Goal: Task Accomplishment & Management: Complete application form

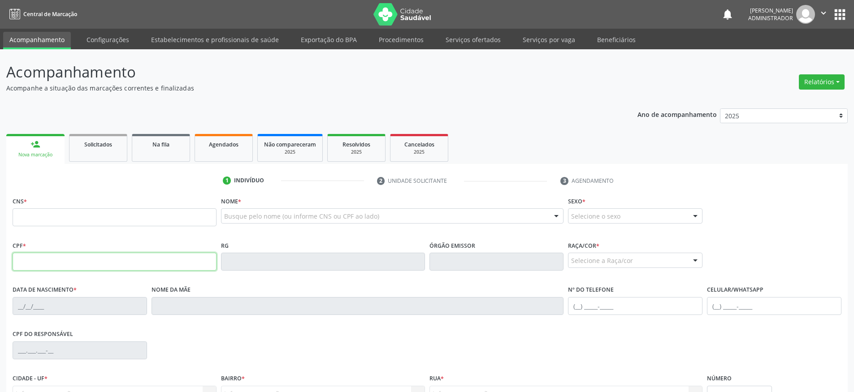
click at [61, 258] on input "text" at bounding box center [115, 262] width 204 height 18
type input "034.382.463-92"
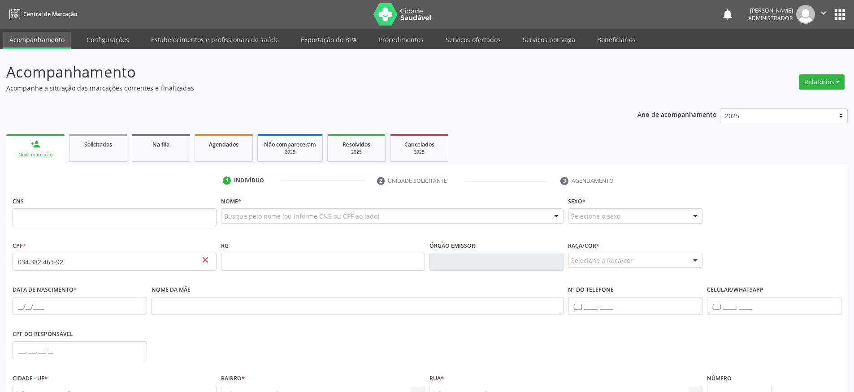
click at [151, 240] on div "CPF * 034.382.463-92 close" at bounding box center [115, 255] width 204 height 32
click at [154, 258] on input "034.382.463-92" at bounding box center [115, 262] width 204 height 18
drag, startPoint x: 141, startPoint y: 218, endPoint x: 186, endPoint y: 220, distance: 45.7
click at [141, 218] on input "text" at bounding box center [115, 217] width 204 height 18
click at [274, 211] on div "Busque pelo nome (ou informe CNS ou CPF ao lado)" at bounding box center [392, 215] width 343 height 15
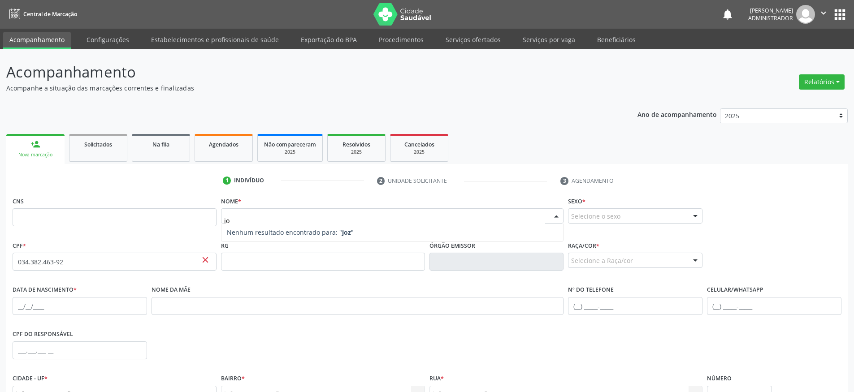
type input "j"
type input "J"
type input "Jozian de Sousa rodrigues"
click at [549, 238] on span "Nenhum resultado encontrado para: " Jozian de Sousa rodrigues "" at bounding box center [392, 233] width 342 height 18
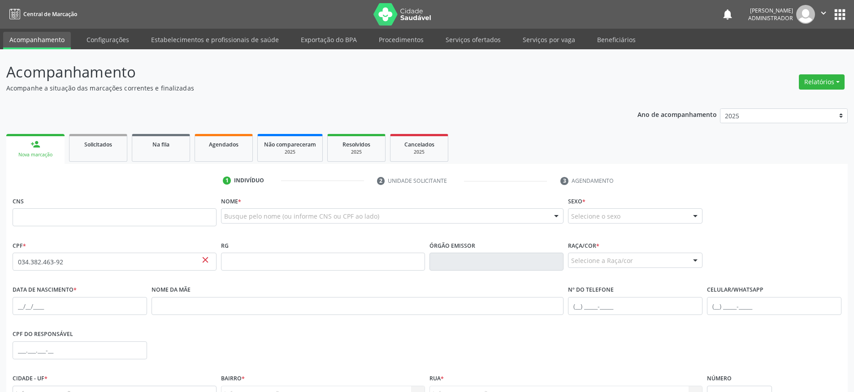
click at [570, 233] on div "Sexo * Selecione o sexo Masculino Feminino Nenhum resultado encontrado para: " …" at bounding box center [635, 217] width 139 height 44
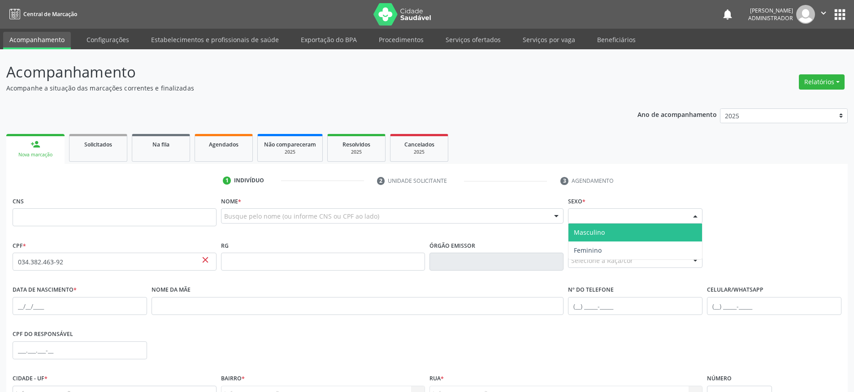
click at [608, 220] on div "Selecione o sexo" at bounding box center [635, 215] width 134 height 15
click at [602, 229] on span "Masculino" at bounding box center [589, 232] width 31 height 9
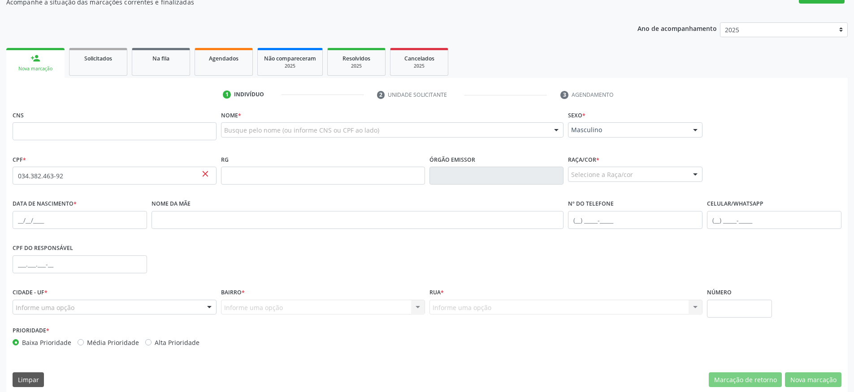
scroll to position [94, 0]
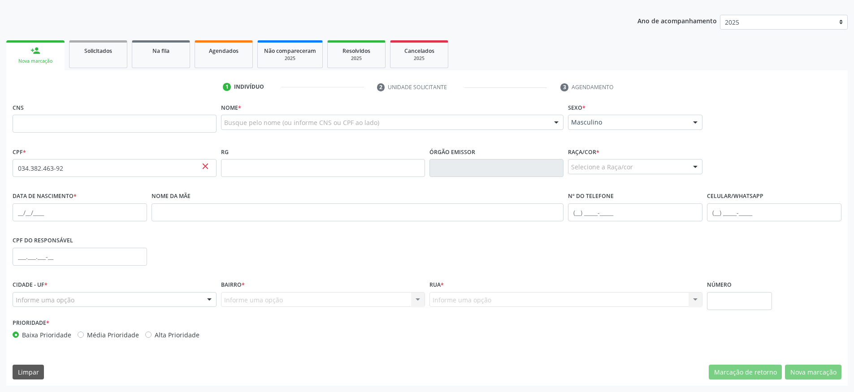
click at [600, 172] on div "Selecione a Raça/cor" at bounding box center [635, 166] width 134 height 15
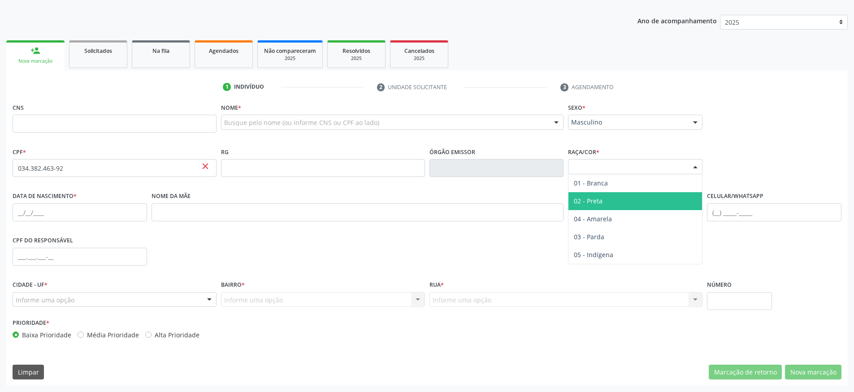
click at [594, 200] on span "02 - Preta" at bounding box center [588, 201] width 29 height 9
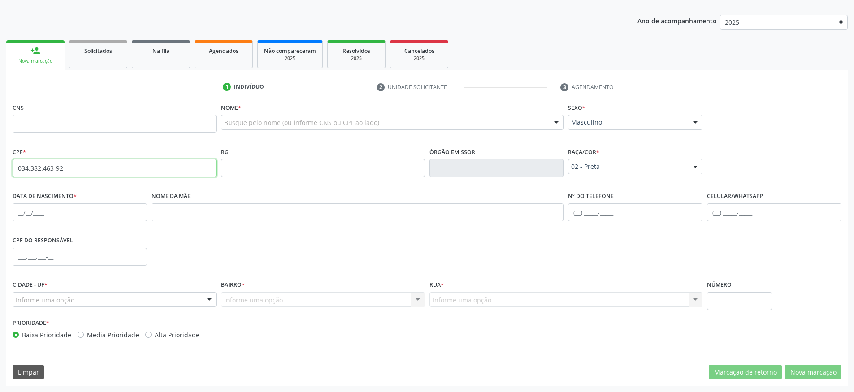
click at [115, 170] on input "034.382.463-92" at bounding box center [115, 168] width 204 height 18
click at [18, 216] on input "text" at bounding box center [80, 213] width 134 height 18
type input "04/07/987"
click at [436, 230] on div "Nome da mãe" at bounding box center [357, 212] width 417 height 44
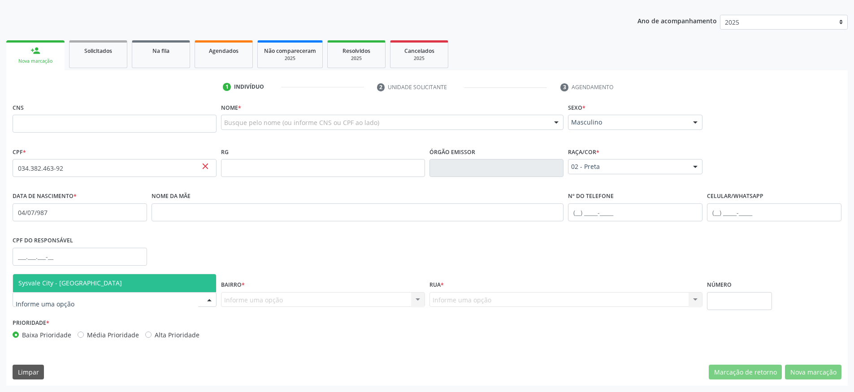
click at [124, 304] on div at bounding box center [115, 299] width 204 height 15
click at [77, 281] on span "Sysvale City - SV" at bounding box center [114, 283] width 203 height 18
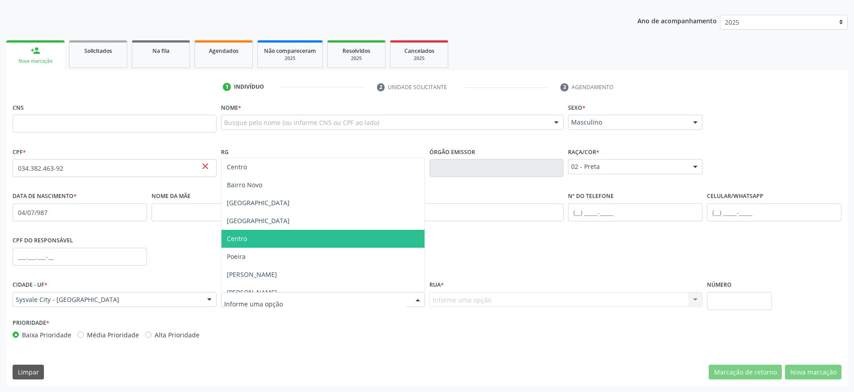
click at [249, 238] on span "Centro" at bounding box center [322, 239] width 203 height 18
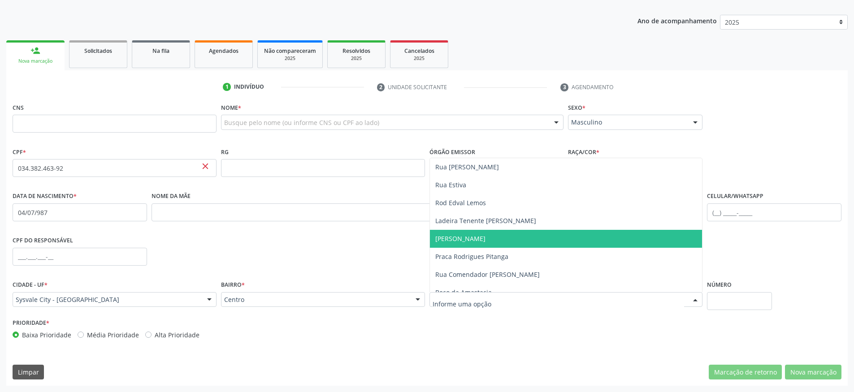
click at [469, 232] on span "Ladislau Neto" at bounding box center [566, 239] width 273 height 18
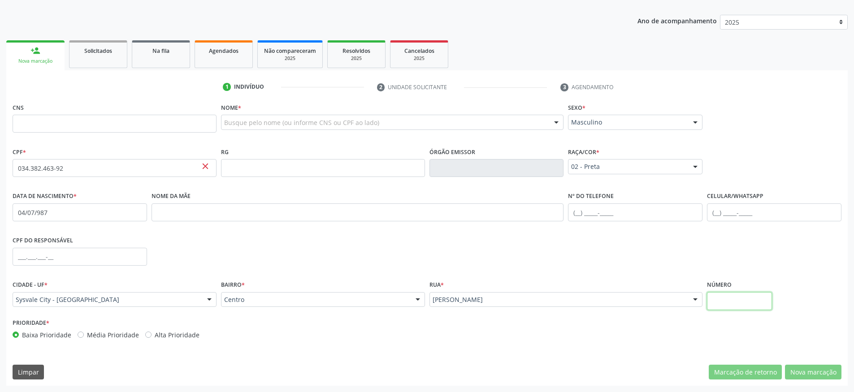
click at [717, 304] on input "text" at bounding box center [739, 301] width 65 height 18
type input "12"
click at [157, 336] on label "Alta Prioridade" at bounding box center [177, 334] width 45 height 9
click at [152, 336] on input "Alta Prioridade" at bounding box center [148, 334] width 6 height 8
radio input "true"
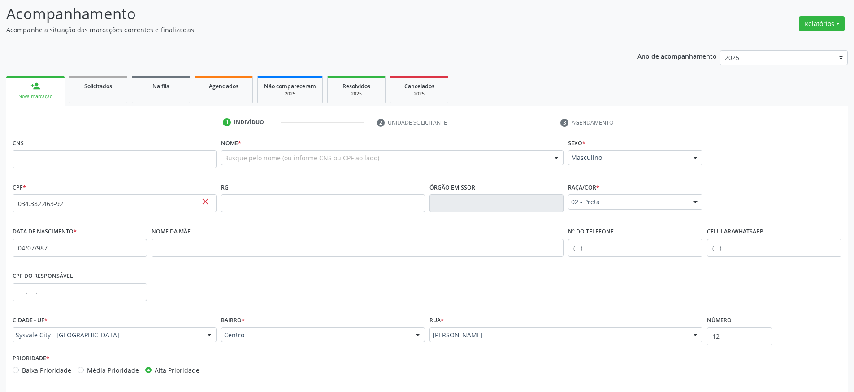
scroll to position [40, 0]
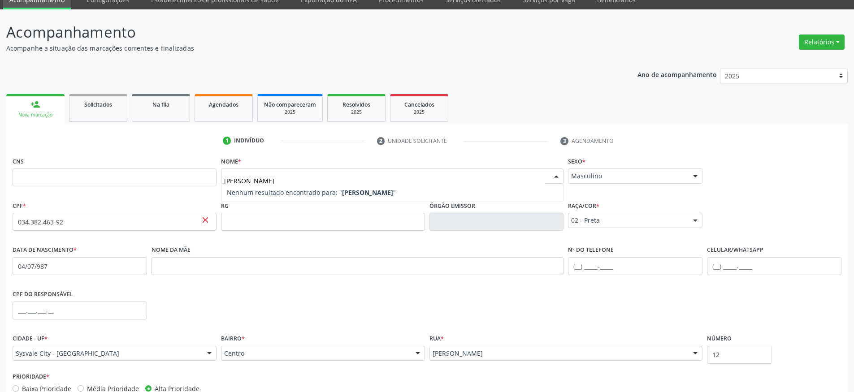
type input "jozian"
click at [333, 159] on div "Nome * Nenhum resultado encontrado para: " jozian " Não há nenhuma opção para s…" at bounding box center [392, 172] width 343 height 35
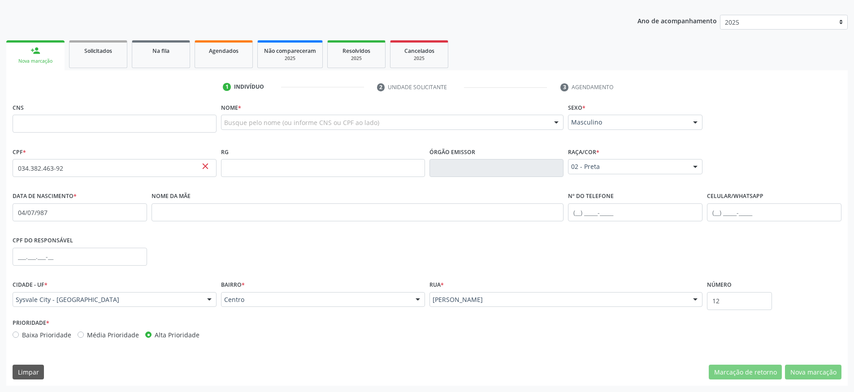
click at [205, 167] on span "close" at bounding box center [205, 166] width 10 height 10
click at [127, 167] on input "034.382.463-92" at bounding box center [115, 168] width 204 height 18
type input "0"
click at [139, 121] on input "text" at bounding box center [115, 124] width 204 height 18
click at [130, 123] on input "text" at bounding box center [115, 124] width 204 height 18
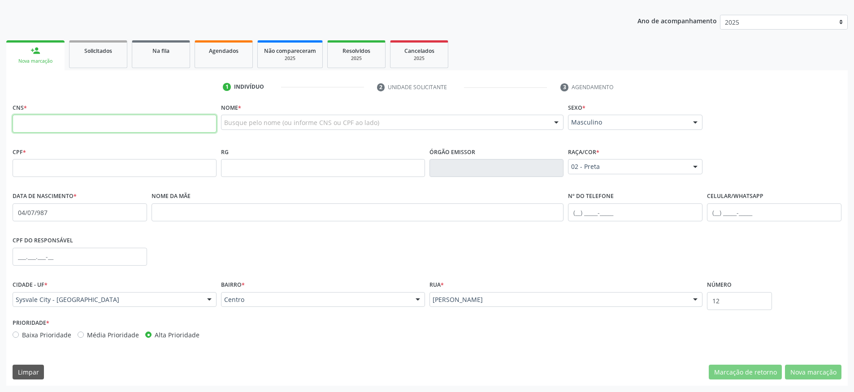
paste input "147 4493 0340 0002"
type input "147 4493 0340 0002"
click at [246, 138] on div "Nome * Busque pelo nome (ou informe CNS ou CPF ao lado) Nenhum resultado encont…" at bounding box center [392, 123] width 347 height 44
click at [107, 57] on link "Solicitados" at bounding box center [98, 54] width 58 height 28
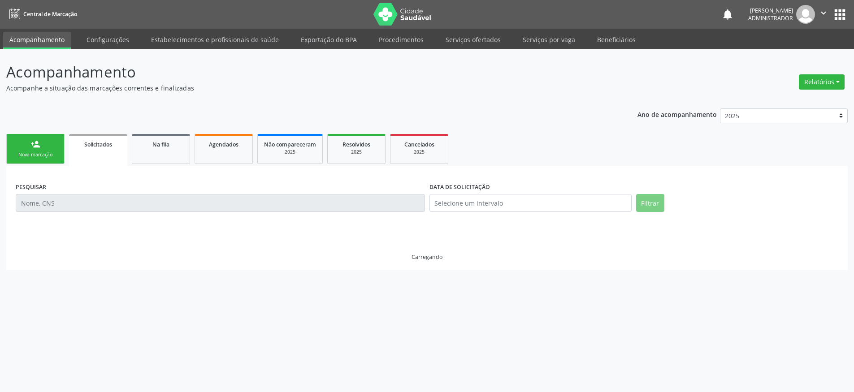
scroll to position [0, 0]
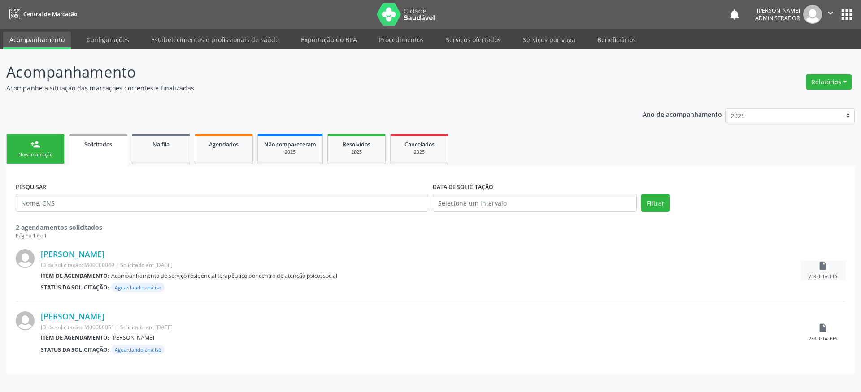
click at [824, 277] on div "Ver detalhes" at bounding box center [822, 277] width 29 height 6
drag, startPoint x: 117, startPoint y: 230, endPoint x: 16, endPoint y: 219, distance: 101.8
click at [16, 219] on div "PESQUISAR DATA DE SOLICITAÇÃO Filtrar 2 agendamentos solicitados Página 1 de 1" at bounding box center [430, 208] width 834 height 64
click at [168, 230] on div "2 agendamentos solicitados" at bounding box center [430, 227] width 829 height 9
click at [159, 147] on span "Na fila" at bounding box center [160, 145] width 17 height 8
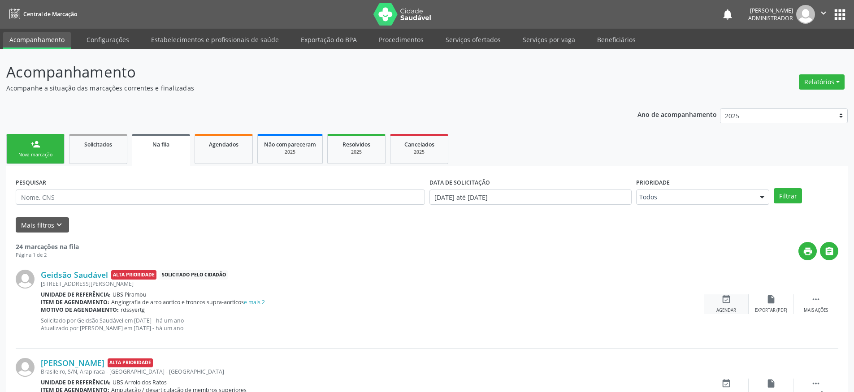
click at [729, 303] on icon "event_available" at bounding box center [726, 300] width 10 height 10
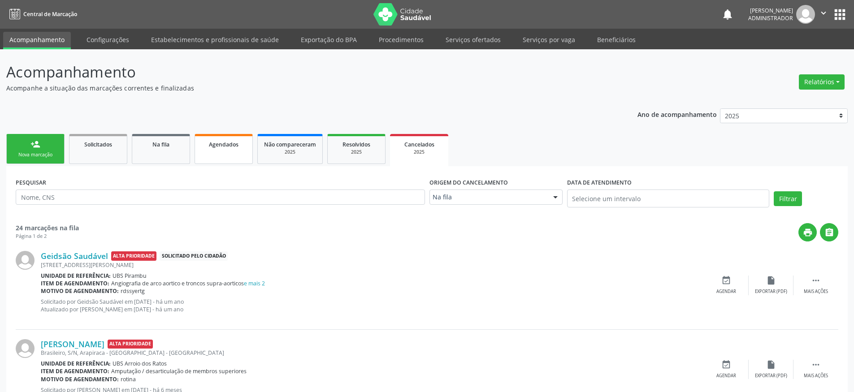
click at [231, 150] on link "Agendados" at bounding box center [224, 149] width 58 height 30
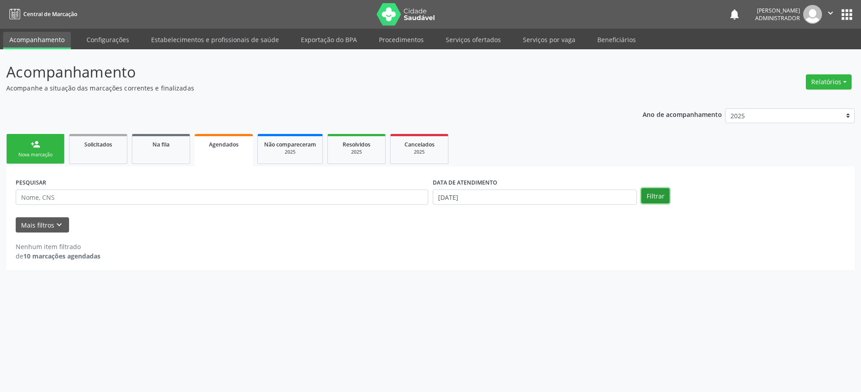
click at [653, 198] on button "Filtrar" at bounding box center [655, 195] width 28 height 15
click at [165, 150] on link "Na fila" at bounding box center [161, 149] width 58 height 30
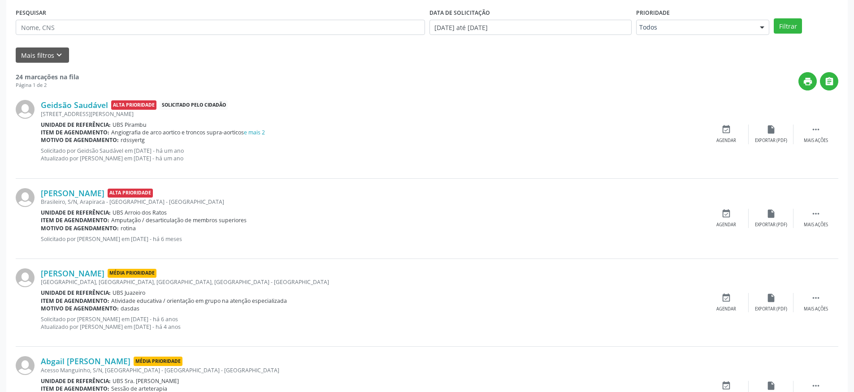
scroll to position [108, 0]
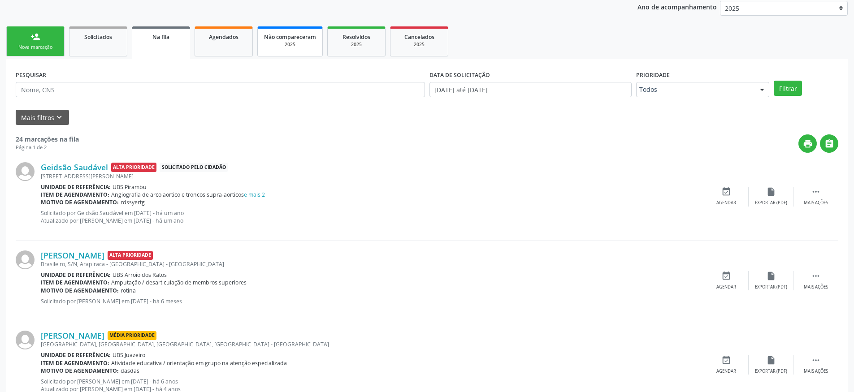
click at [281, 43] on div "2025" at bounding box center [290, 44] width 52 height 7
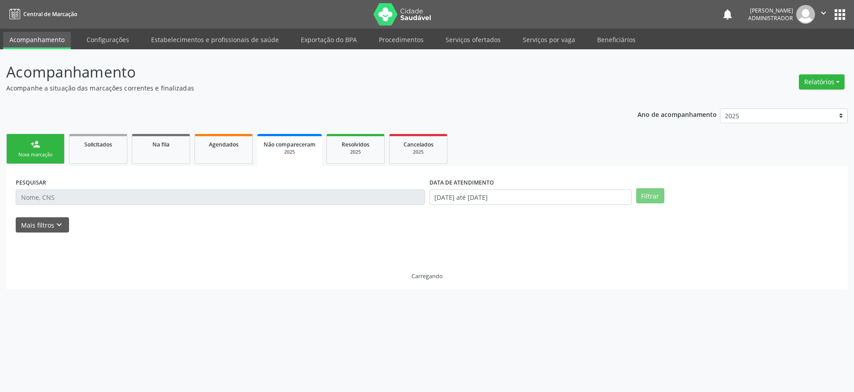
scroll to position [0, 0]
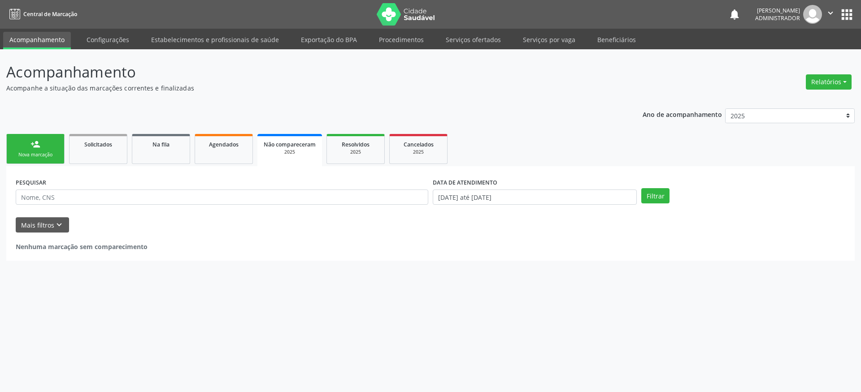
click at [296, 149] on div "2025" at bounding box center [290, 152] width 52 height 7
click at [660, 197] on button "Filtrar" at bounding box center [655, 195] width 28 height 15
click at [521, 195] on input "01/01/2025 até 04/09/2025" at bounding box center [535, 197] width 204 height 15
click at [441, 214] on span at bounding box center [436, 213] width 15 height 15
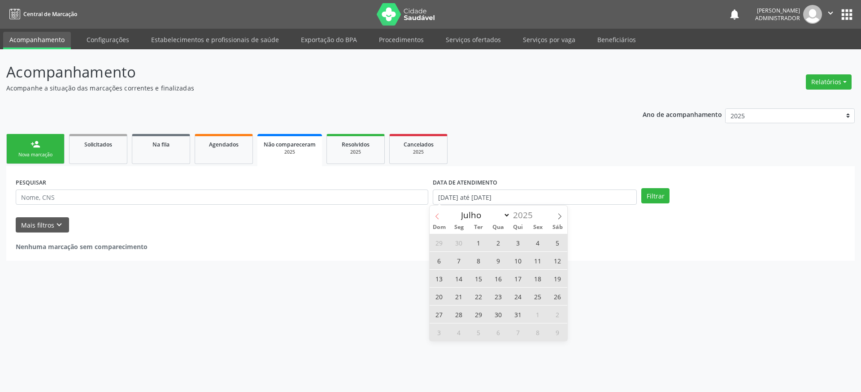
click at [441, 214] on span at bounding box center [436, 213] width 15 height 15
select select "5"
click at [446, 246] on span "1" at bounding box center [438, 242] width 17 height 17
type input "01/06/2025"
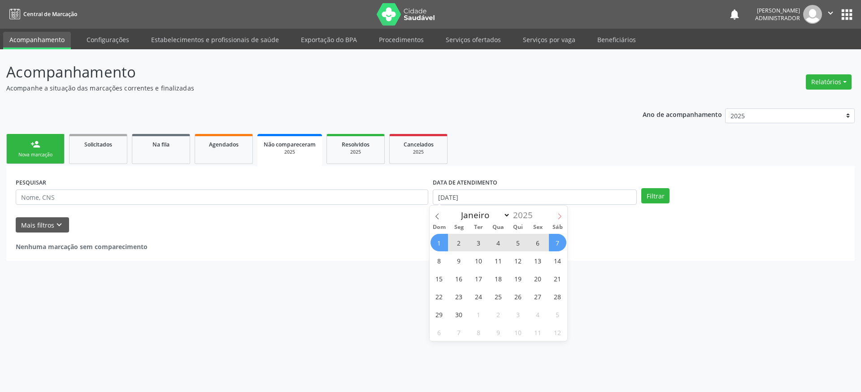
click at [561, 219] on icon at bounding box center [559, 216] width 6 height 6
select select "9"
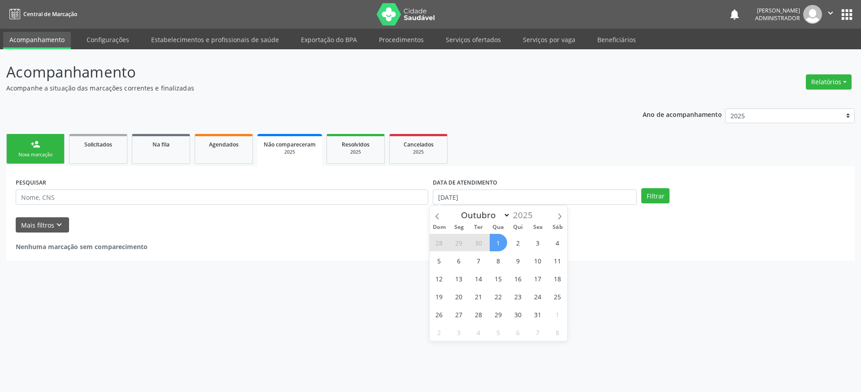
click at [503, 243] on span "1" at bounding box center [498, 242] width 17 height 17
click at [647, 197] on button "Filtrar" at bounding box center [655, 195] width 28 height 15
click at [417, 150] on div "2025" at bounding box center [418, 152] width 45 height 7
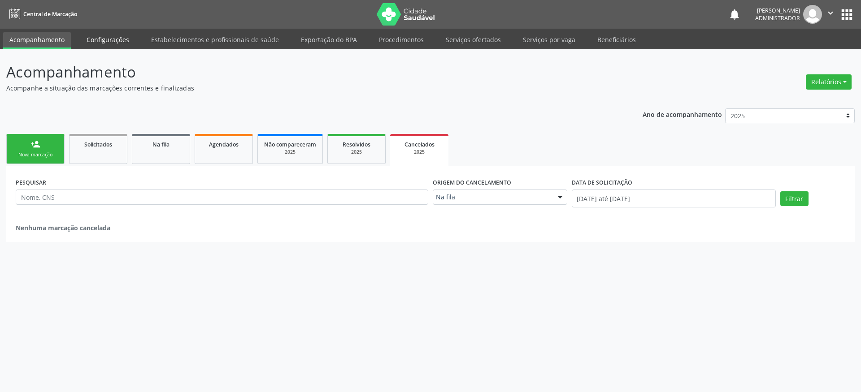
click at [122, 41] on link "Configurações" at bounding box center [107, 40] width 55 height 16
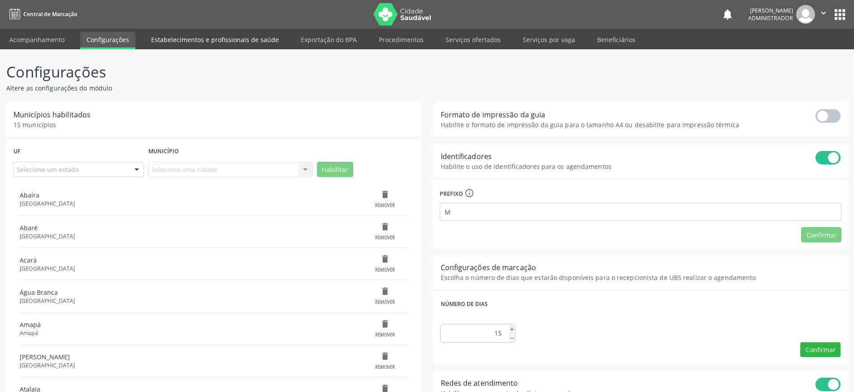
click at [244, 41] on link "Estabelecimentos e profissionais de saúde" at bounding box center [215, 40] width 140 height 16
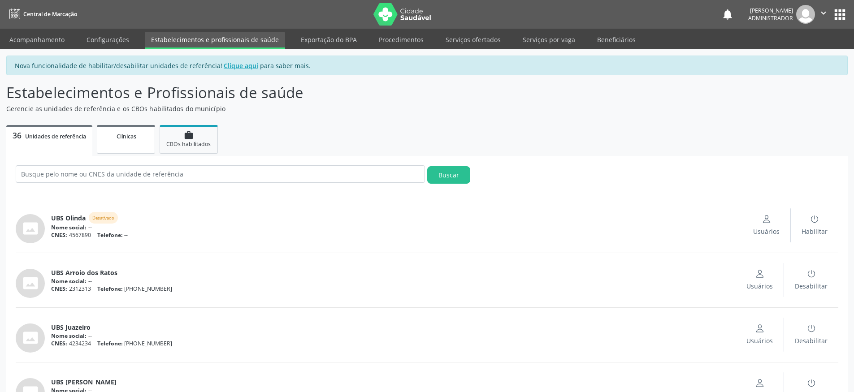
click at [125, 144] on link "Clínicas" at bounding box center [126, 139] width 58 height 29
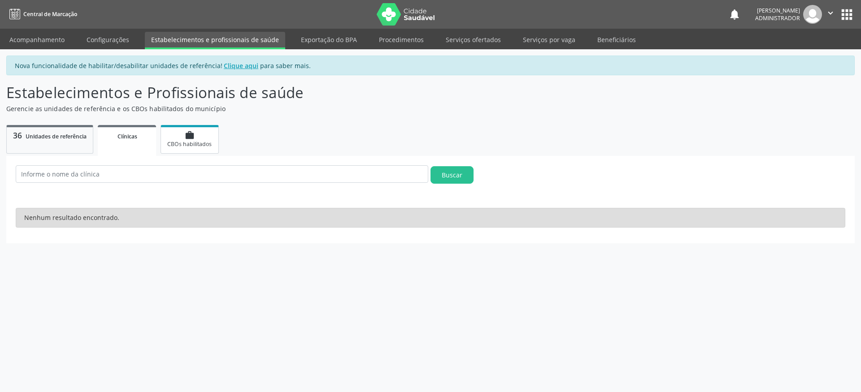
click at [204, 145] on span "CBOs habilitados" at bounding box center [189, 144] width 44 height 8
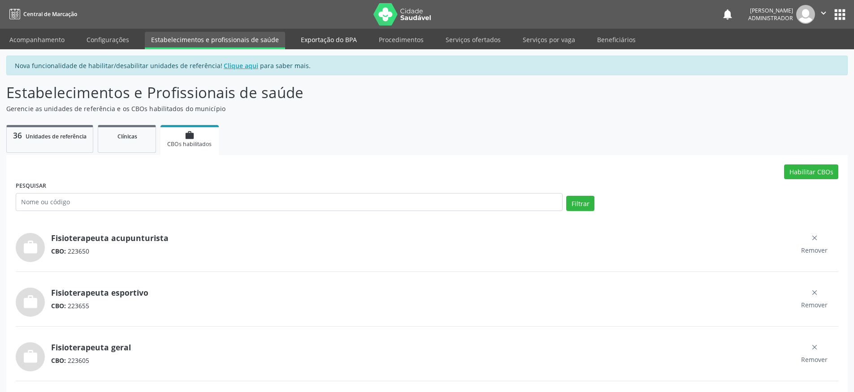
click at [327, 43] on link "Exportação do BPA" at bounding box center [329, 40] width 69 height 16
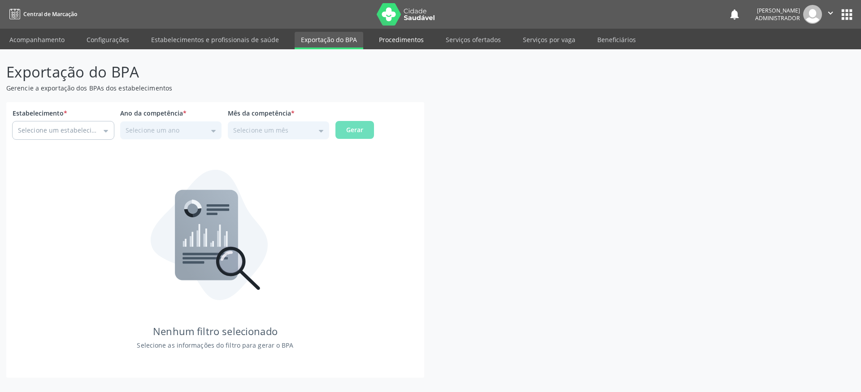
click at [390, 41] on link "Procedimentos" at bounding box center [401, 40] width 57 height 16
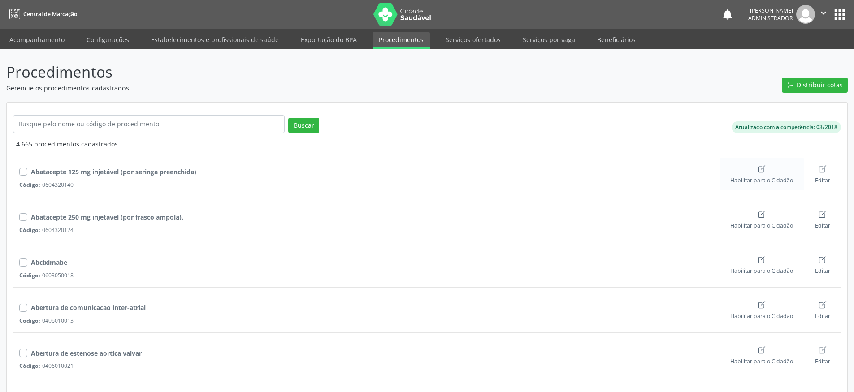
click at [761, 171] on icon "Create" at bounding box center [761, 169] width 9 height 9
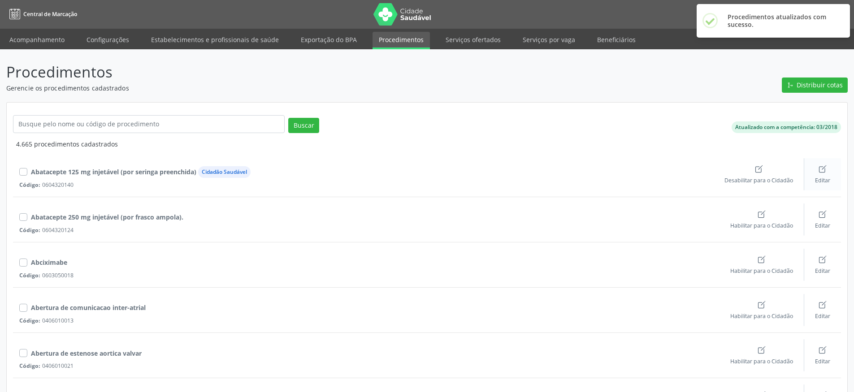
click at [825, 171] on icon "Create" at bounding box center [822, 169] width 9 height 9
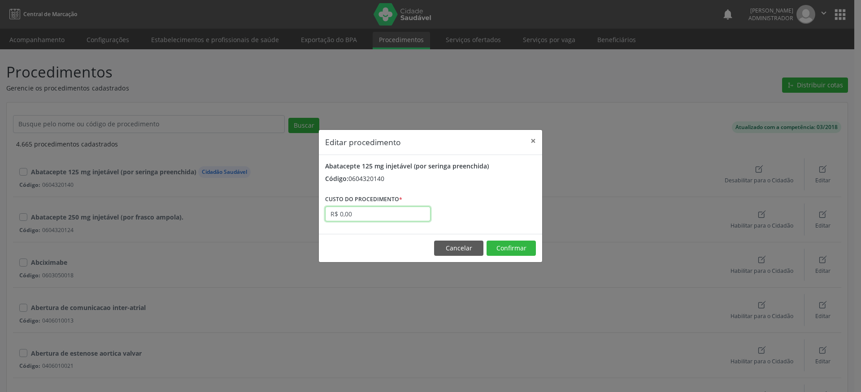
click at [355, 215] on input "R$ 0,00" at bounding box center [377, 214] width 105 height 15
drag, startPoint x: 367, startPoint y: 215, endPoint x: 315, endPoint y: 217, distance: 52.0
click at [315, 217] on div "Editar procedimento × Abatacepte 125 mg injetável (por seringa preenchida) Códi…" at bounding box center [430, 196] width 861 height 392
click at [534, 140] on button "×" at bounding box center [533, 141] width 18 height 22
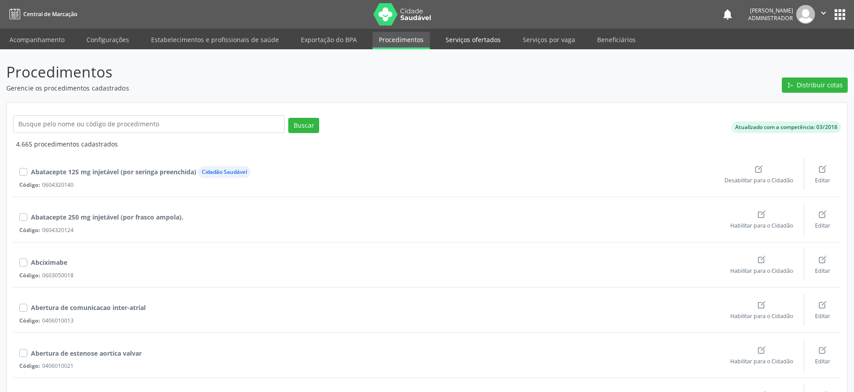
click at [460, 46] on link "Serviços ofertados" at bounding box center [473, 40] width 68 height 16
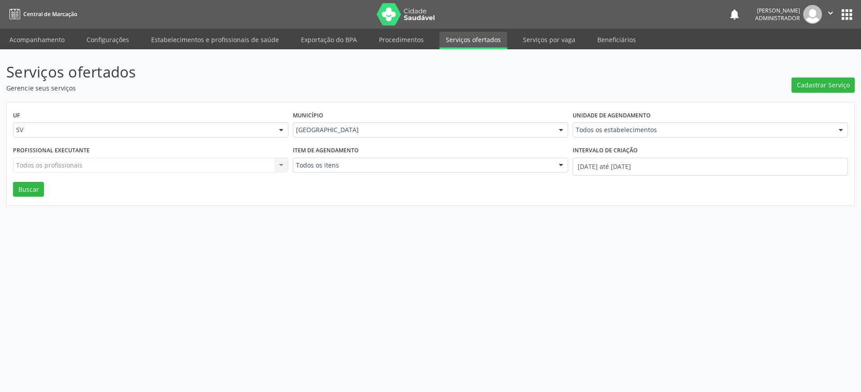
click at [4, 194] on div "Serviços ofertados Gerencie seus serviços Cadastrar Serviço UF SV Todas as UFs …" at bounding box center [430, 220] width 861 height 343
click at [23, 191] on button "Buscar" at bounding box center [28, 189] width 31 height 15
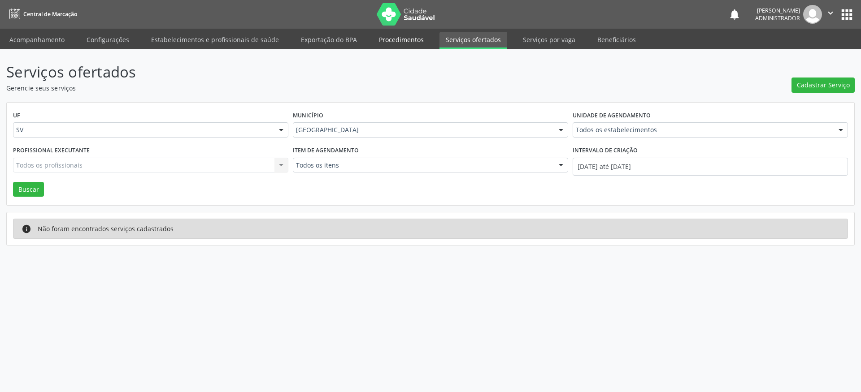
click at [405, 42] on link "Procedimentos" at bounding box center [401, 40] width 57 height 16
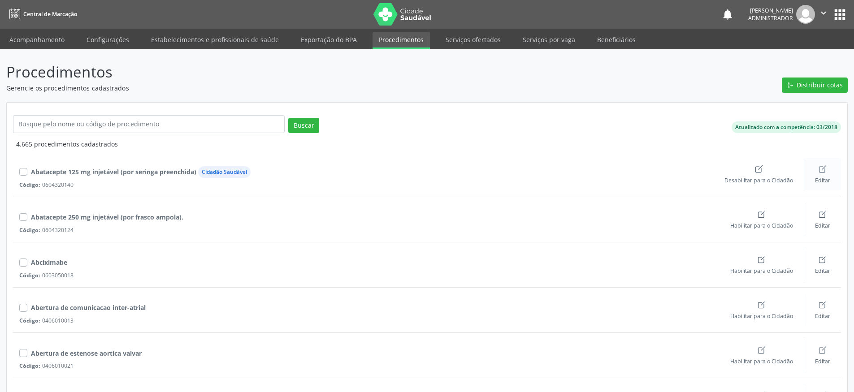
click at [821, 170] on icon "Create" at bounding box center [822, 169] width 9 height 9
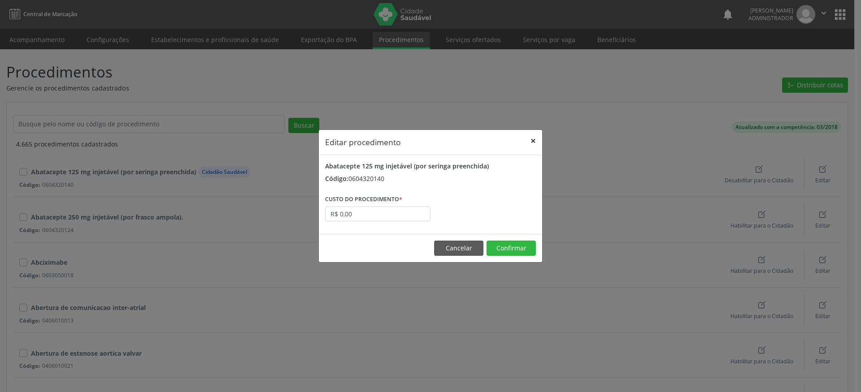
click at [533, 142] on button "×" at bounding box center [533, 141] width 18 height 22
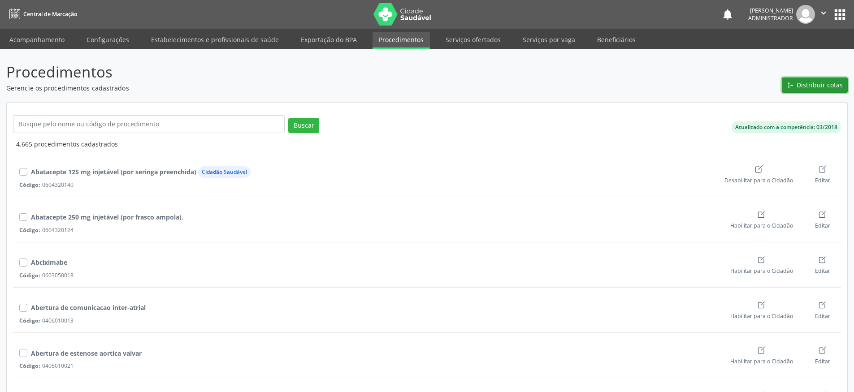
click at [805, 85] on span "Distribuir cotas" at bounding box center [820, 84] width 46 height 9
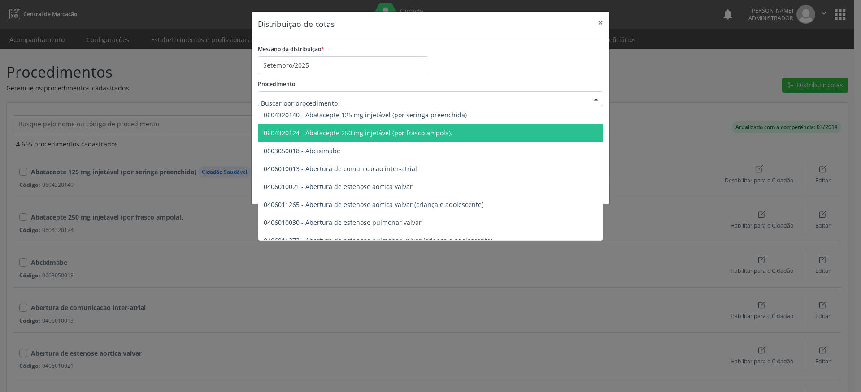
click at [348, 137] on span "0604320124 - Abatacepte 250 mg injetável (por frasco ampola)." at bounding box center [358, 133] width 189 height 9
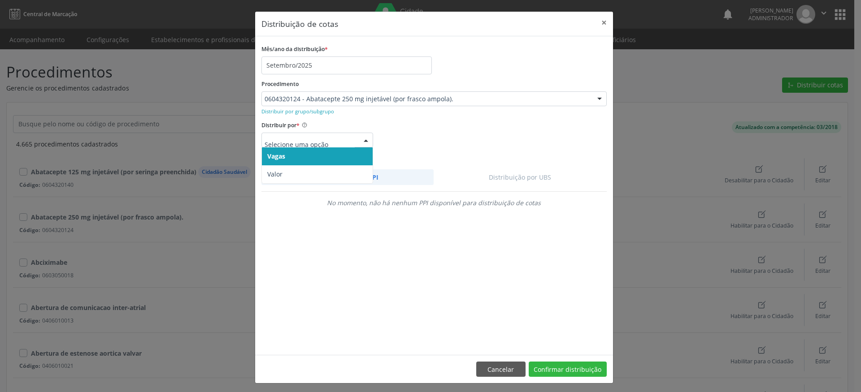
click at [277, 159] on span "Vagas" at bounding box center [276, 156] width 18 height 9
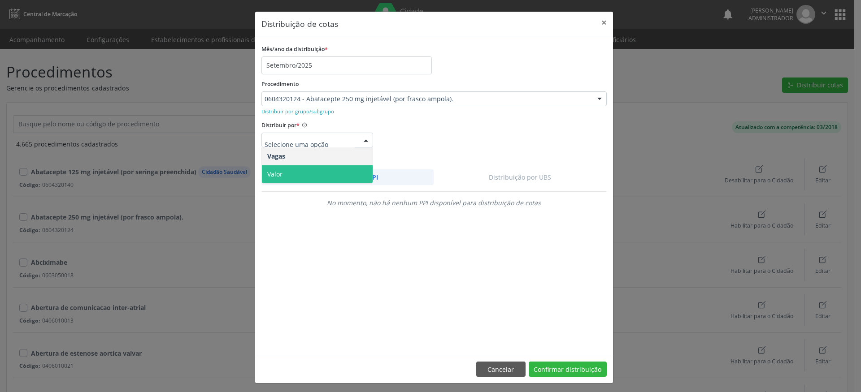
click at [289, 172] on span "Valor" at bounding box center [317, 174] width 111 height 18
click at [413, 202] on div "No momento, não há nenhum PPI disponível para distribuição de cotas" at bounding box center [433, 202] width 345 height 9
click at [601, 24] on button "×" at bounding box center [604, 23] width 18 height 22
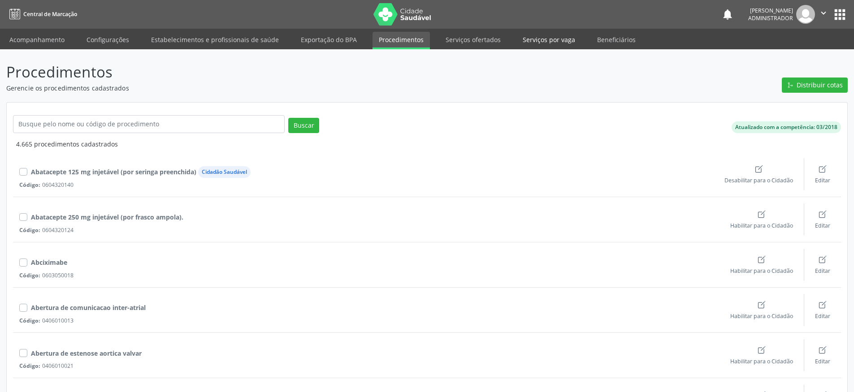
click at [525, 39] on link "Serviços por vaga" at bounding box center [548, 40] width 65 height 16
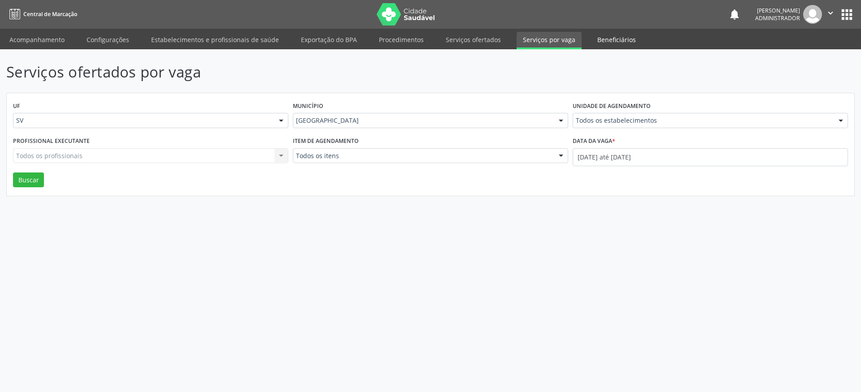
click at [601, 41] on link "Beneficiários" at bounding box center [616, 40] width 51 height 16
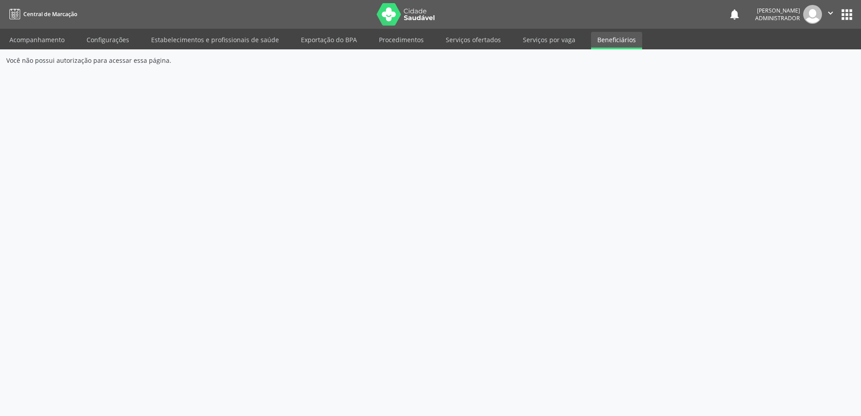
click at [830, 15] on icon "" at bounding box center [830, 13] width 10 height 10
click at [789, 58] on link "Sair" at bounding box center [807, 54] width 62 height 13
